Goal: Task Accomplishment & Management: Manage account settings

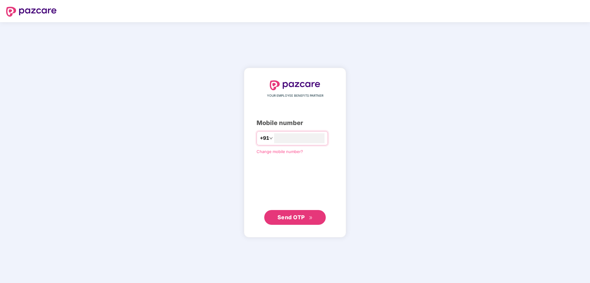
type input "**********"
click at [297, 215] on span "Send OTP" at bounding box center [290, 216] width 27 height 6
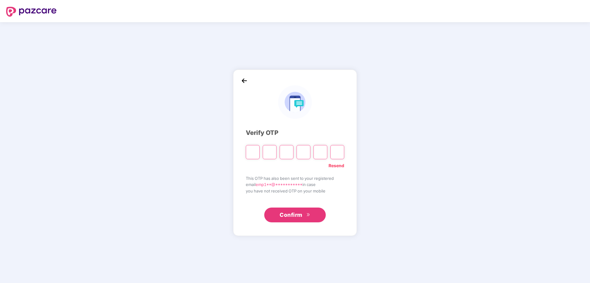
type input "*"
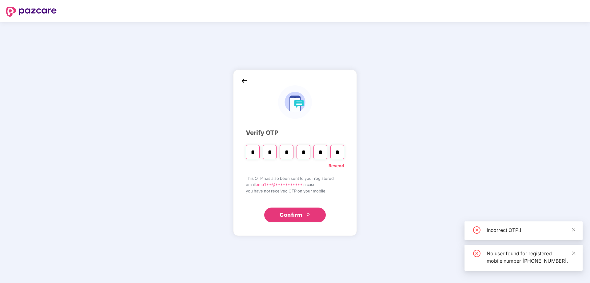
type input "*"
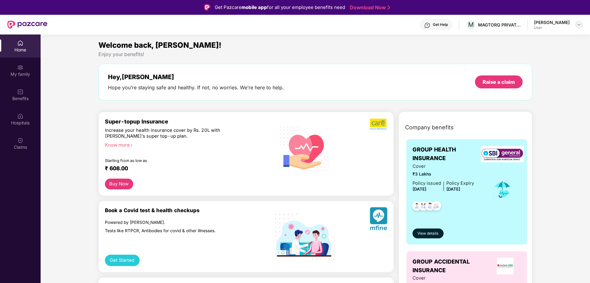
click at [577, 26] on img at bounding box center [578, 24] width 5 height 5
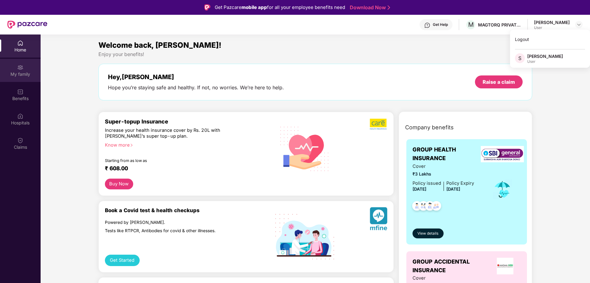
click at [24, 72] on div "My family" at bounding box center [20, 74] width 41 height 6
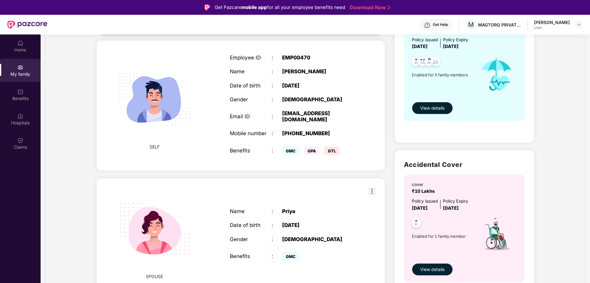
scroll to position [48, 0]
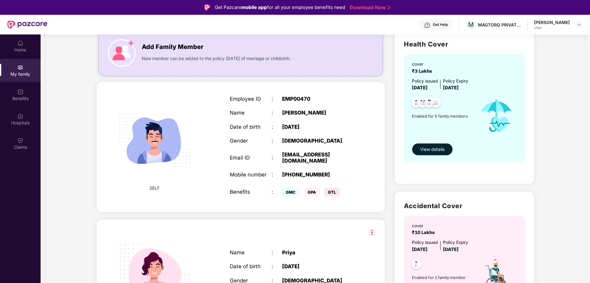
click at [433, 150] on span "View details" at bounding box center [432, 149] width 24 height 7
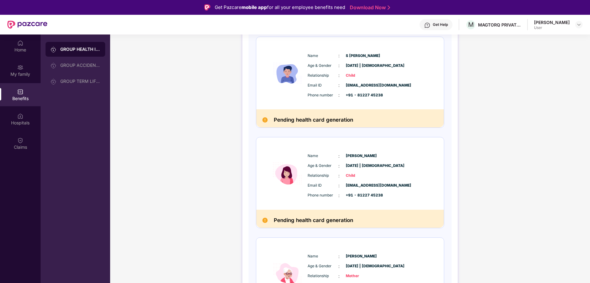
scroll to position [336, 0]
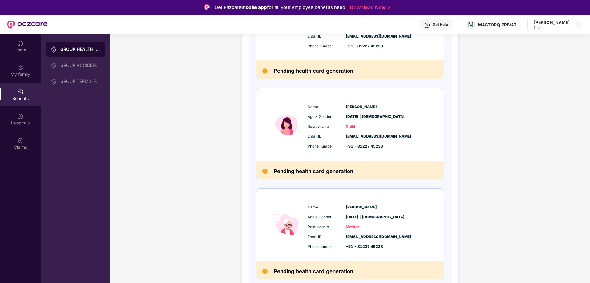
click at [331, 148] on span "Phone number" at bounding box center [322, 146] width 31 height 6
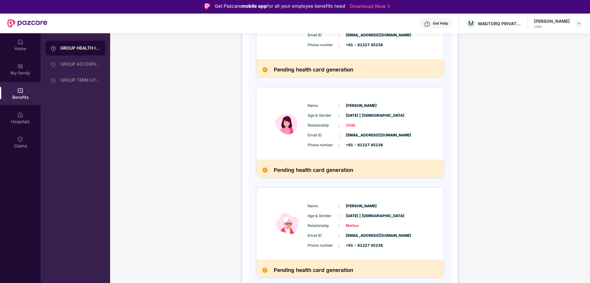
scroll to position [0, 0]
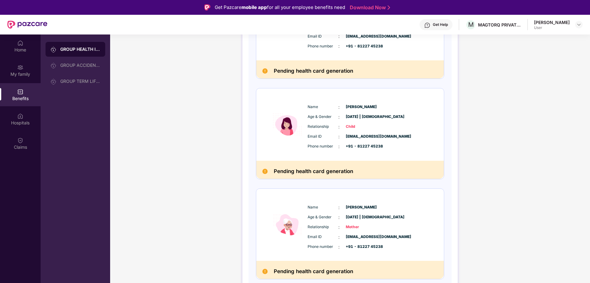
click at [376, 238] on span "[EMAIL_ADDRESS][DOMAIN_NAME]" at bounding box center [361, 237] width 31 height 6
click at [394, 224] on div "Relationship : Mother" at bounding box center [368, 227] width 122 height 7
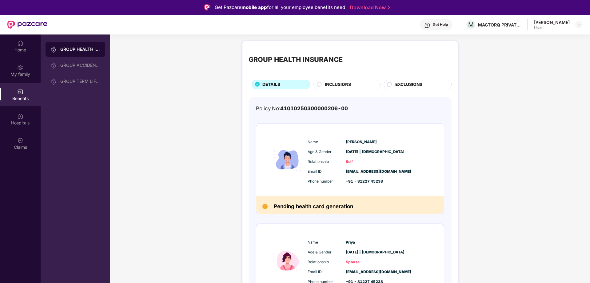
click at [72, 47] on div "GROUP HEALTH INSURANCE" at bounding box center [80, 49] width 40 height 6
click at [21, 48] on div "Home" at bounding box center [20, 50] width 41 height 6
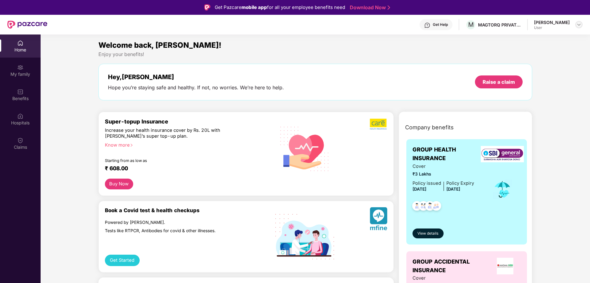
click at [578, 26] on img at bounding box center [578, 24] width 5 height 5
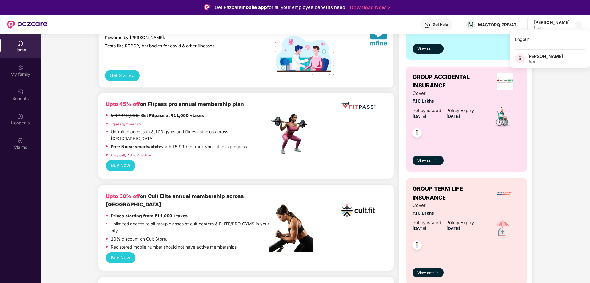
scroll to position [31, 0]
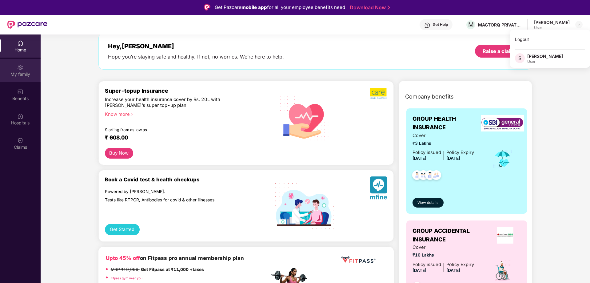
click at [25, 73] on div "My family" at bounding box center [20, 74] width 41 height 6
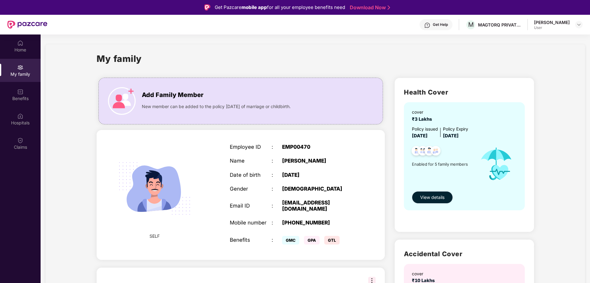
click at [440, 195] on span "View details" at bounding box center [432, 197] width 24 height 7
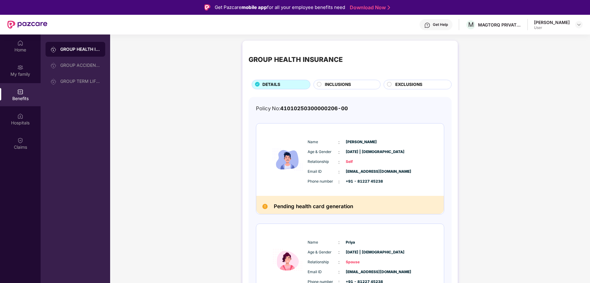
click at [312, 208] on h2 "Pending health card generation" at bounding box center [313, 206] width 79 height 9
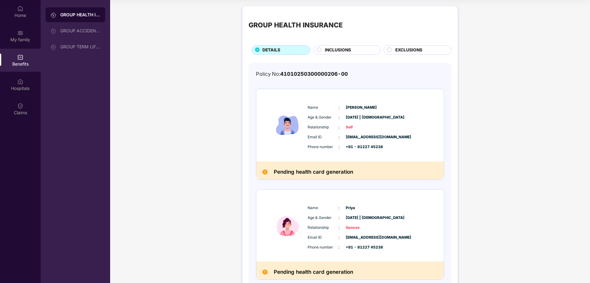
click at [319, 48] on circle at bounding box center [319, 49] width 4 height 4
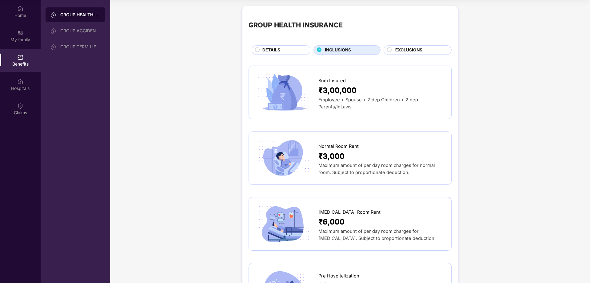
click at [390, 50] on circle at bounding box center [389, 49] width 4 height 4
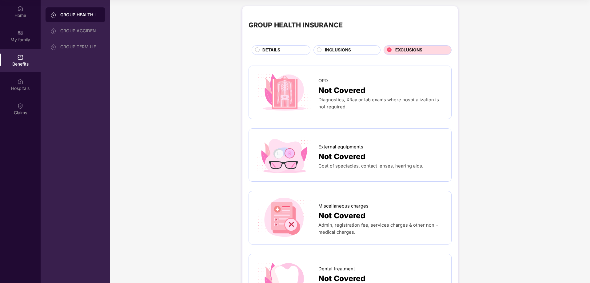
click at [256, 50] on circle at bounding box center [257, 49] width 4 height 4
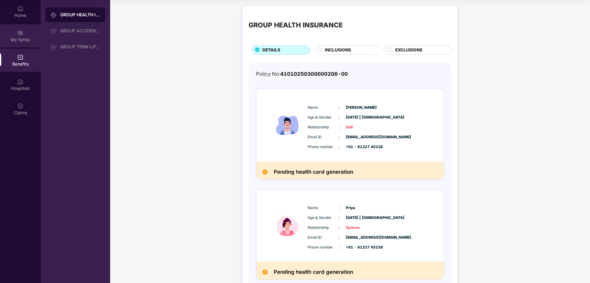
click at [18, 32] on img at bounding box center [20, 33] width 6 height 6
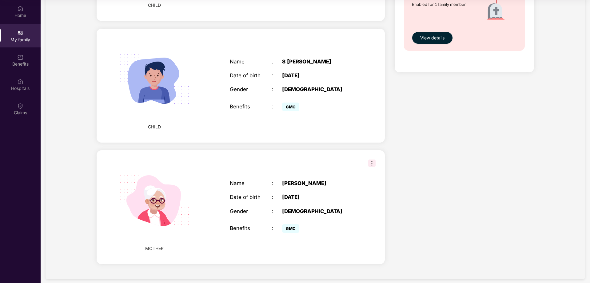
scroll to position [448, 0]
click at [374, 159] on img at bounding box center [371, 162] width 7 height 7
click at [332, 193] on div "[DATE]" at bounding box center [318, 196] width 73 height 6
click at [352, 105] on div "GMC" at bounding box center [318, 106] width 73 height 12
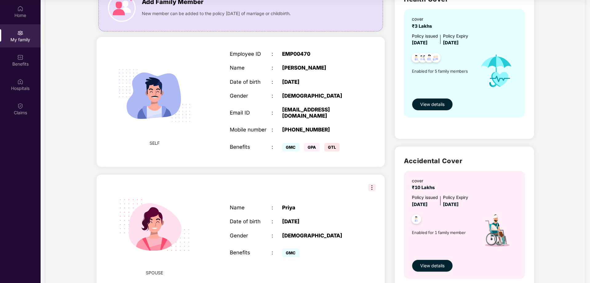
scroll to position [0, 0]
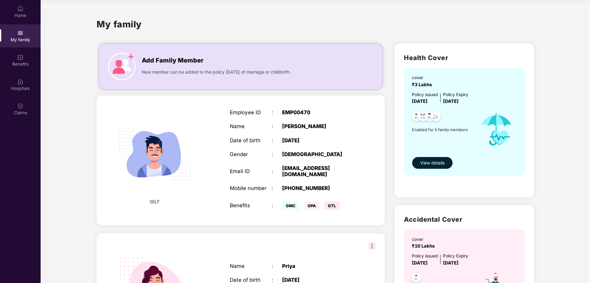
click at [438, 164] on span "View details" at bounding box center [432, 162] width 24 height 7
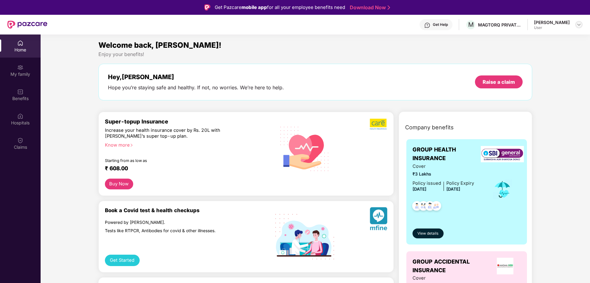
click at [579, 26] on img at bounding box center [578, 24] width 5 height 5
click at [524, 38] on div "Logout" at bounding box center [550, 39] width 80 height 12
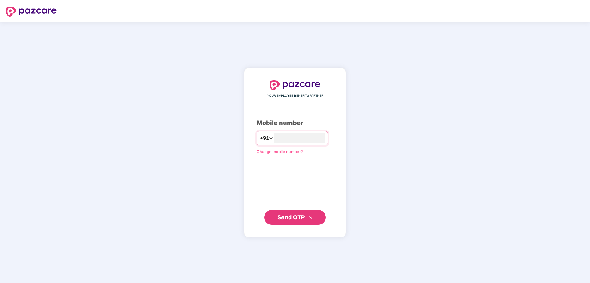
type input "**********"
click at [291, 220] on span "Send OTP" at bounding box center [294, 217] width 35 height 9
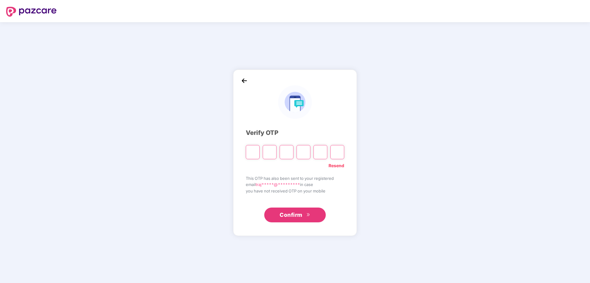
type input "*"
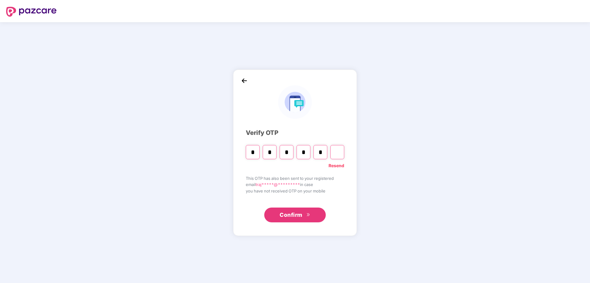
type input "*"
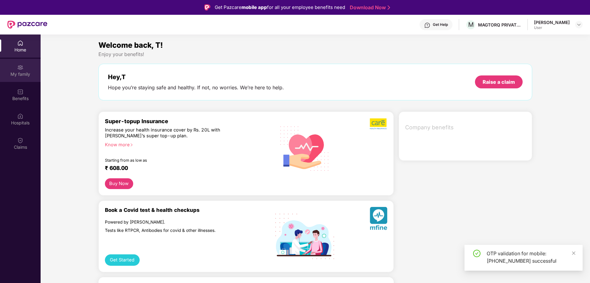
click at [23, 73] on div "My family" at bounding box center [20, 74] width 41 height 6
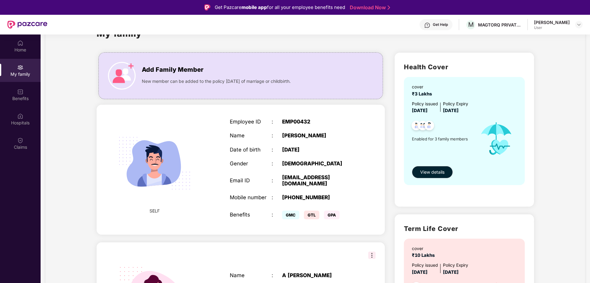
scroll to position [16, 0]
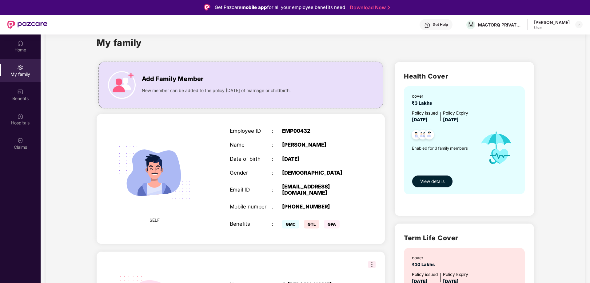
click at [428, 179] on span "View details" at bounding box center [432, 181] width 24 height 7
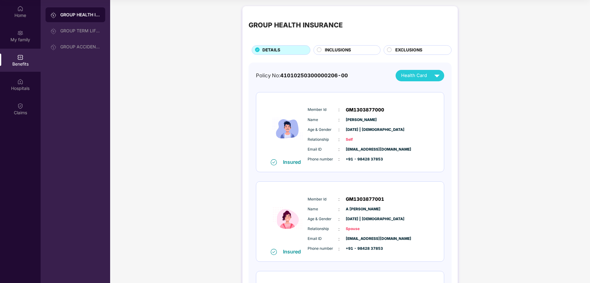
scroll to position [0, 0]
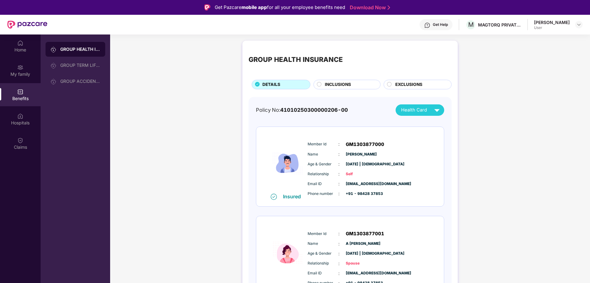
click at [574, 26] on div "T Rajesh User" at bounding box center [558, 24] width 49 height 11
click at [576, 24] on img at bounding box center [578, 24] width 5 height 5
click at [523, 38] on div "Logout" at bounding box center [550, 39] width 80 height 12
